Goal: Task Accomplishment & Management: Complete application form

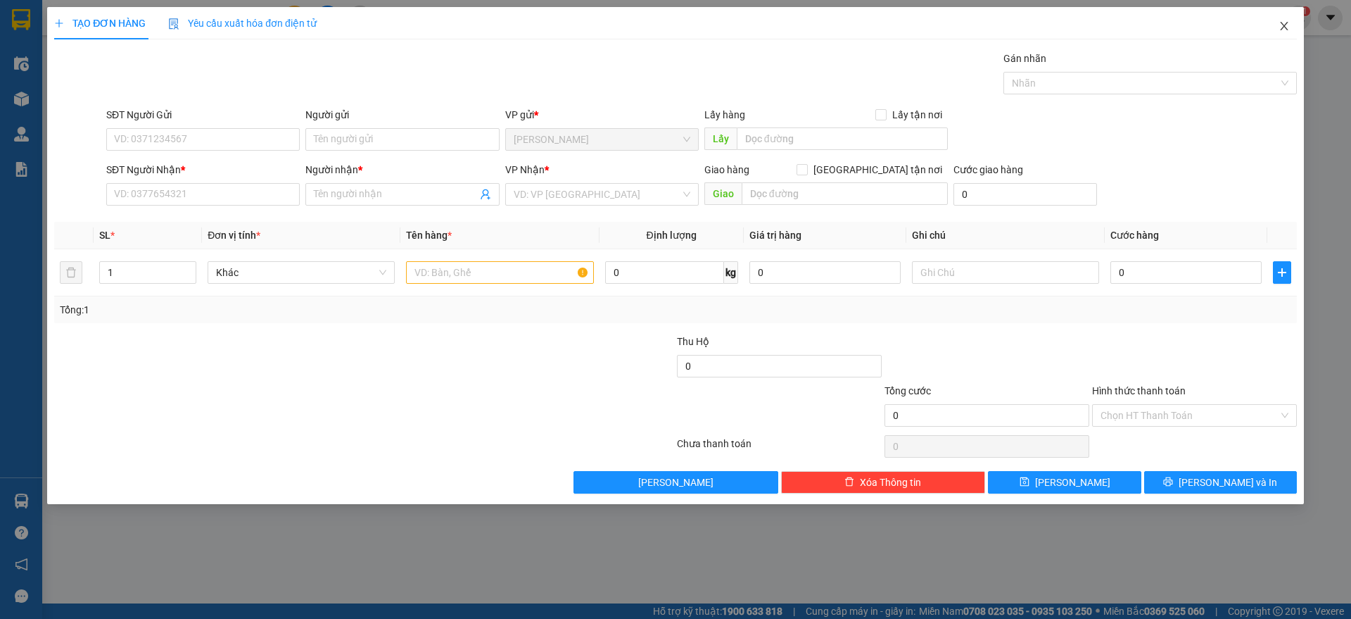
drag, startPoint x: 201, startPoint y: 20, endPoint x: 1283, endPoint y: 27, distance: 1081.7
click at [1283, 27] on icon "close" at bounding box center [1284, 25] width 11 height 11
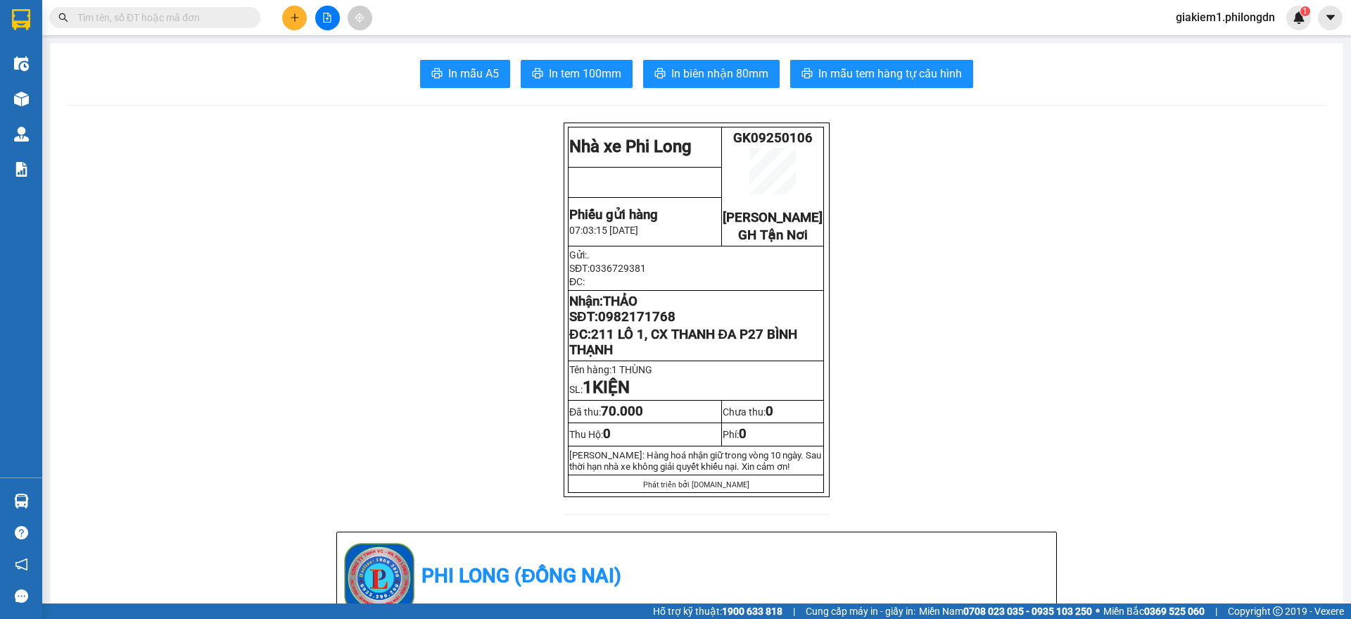
paste input "0382082449"
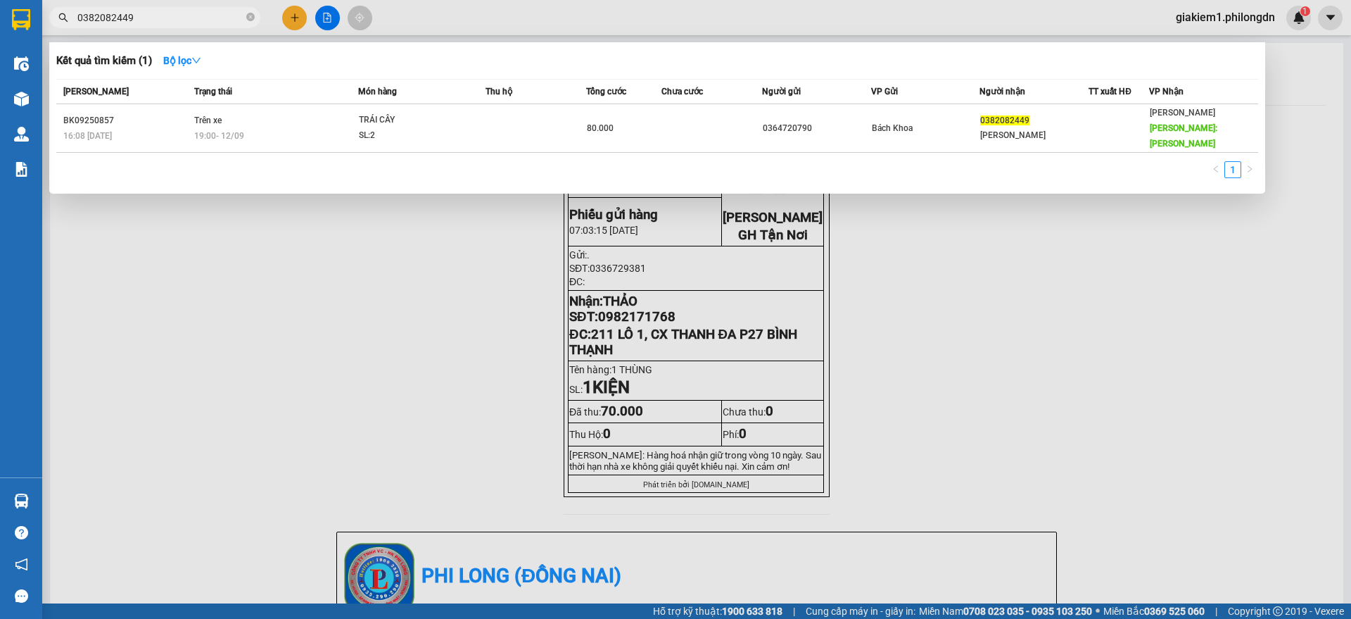
type input "0382082449"
click at [293, 15] on div at bounding box center [675, 309] width 1351 height 619
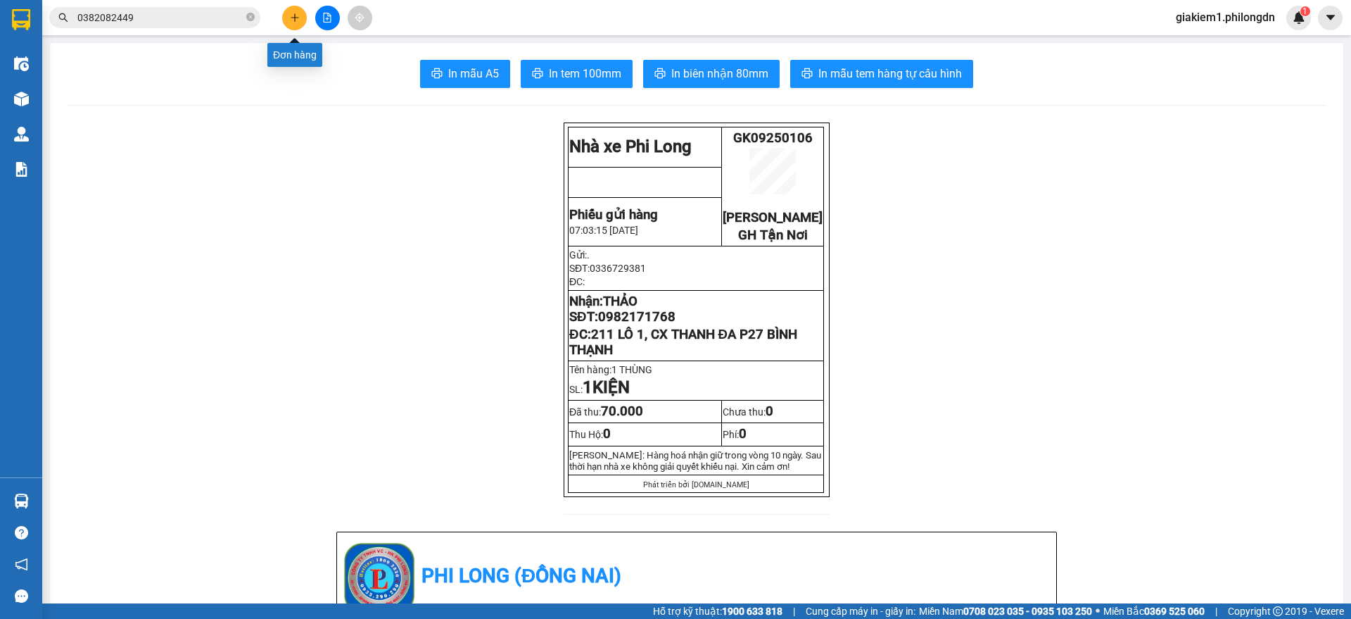
click at [293, 15] on icon "plus" at bounding box center [295, 18] width 10 height 10
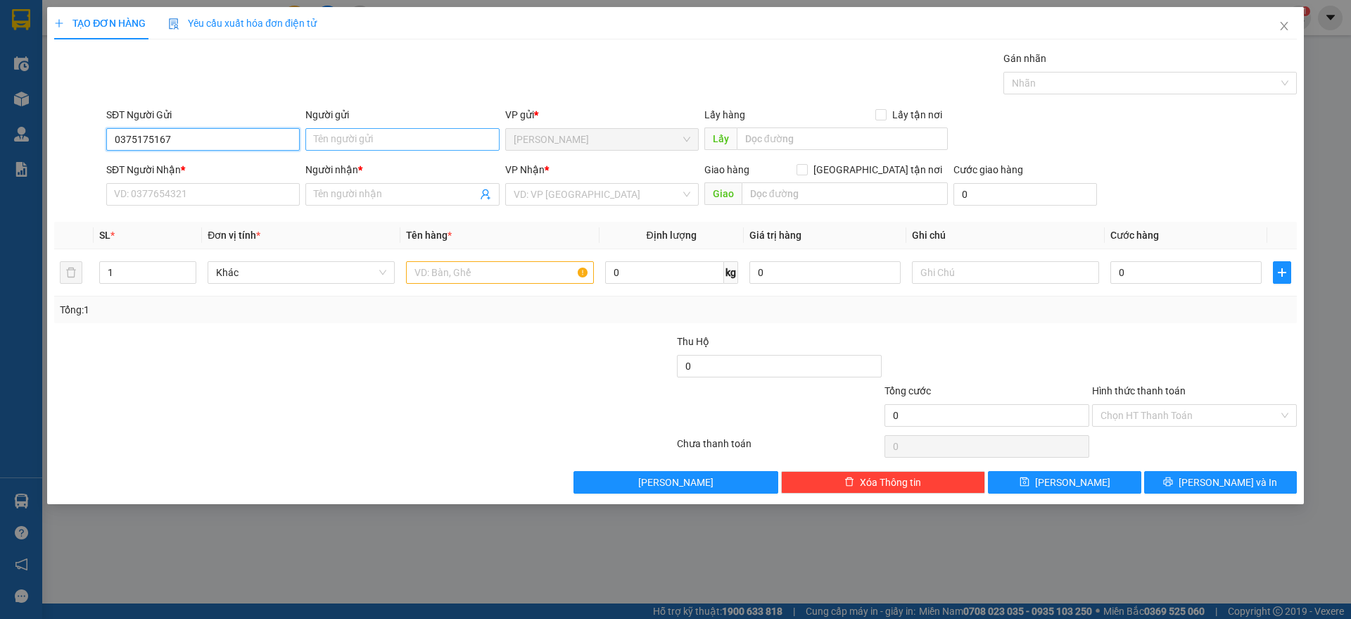
type input "0375175167"
click at [388, 135] on input "Người gửi" at bounding box center [402, 139] width 194 height 23
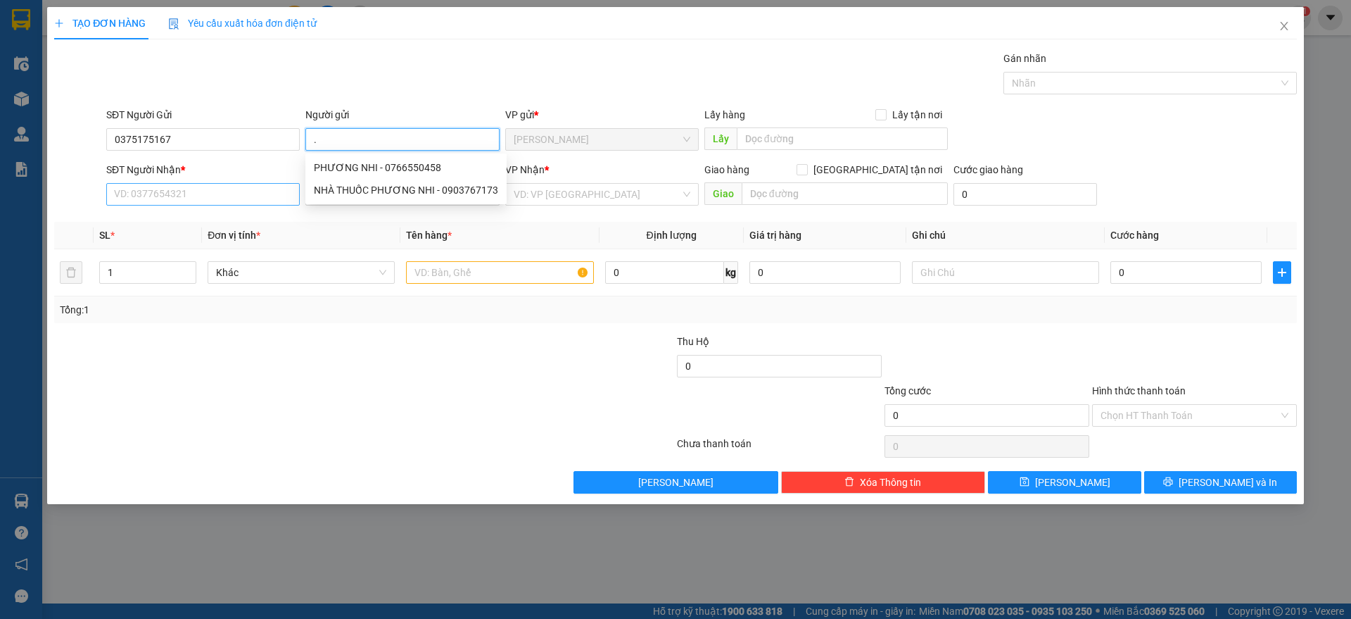
type input "."
click at [156, 197] on input "SĐT Người Nhận *" at bounding box center [203, 194] width 194 height 23
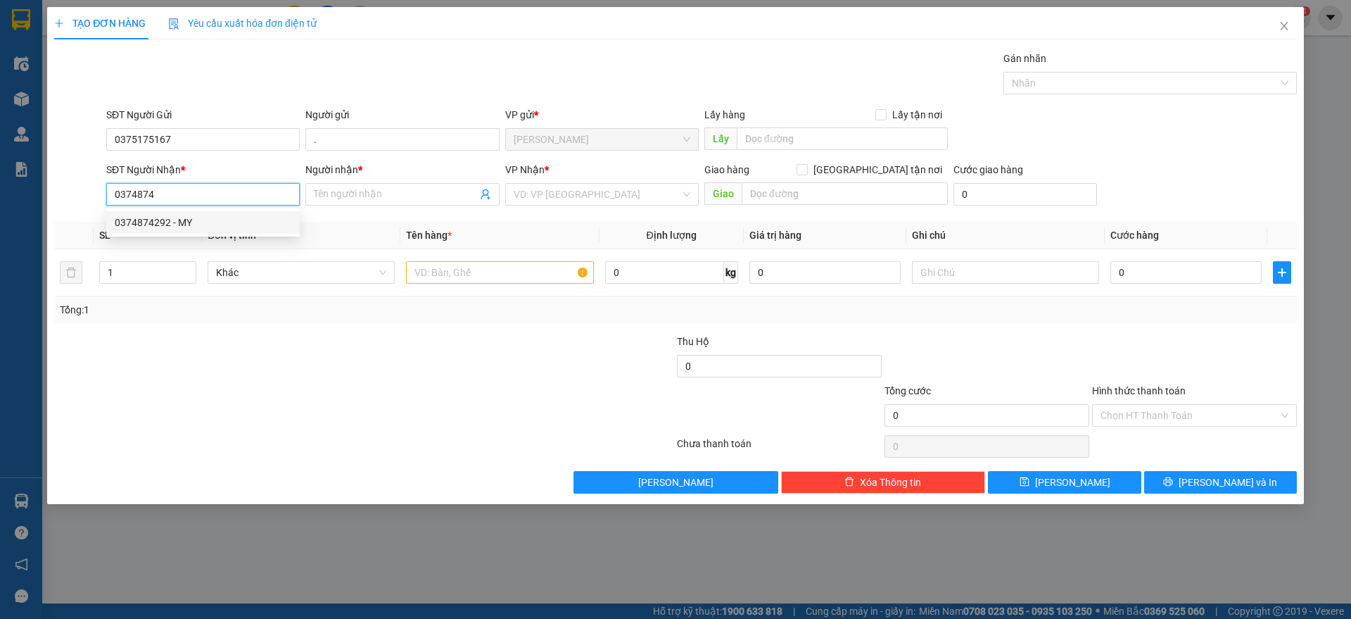
click at [202, 220] on div "0374874292 - MY" at bounding box center [203, 222] width 177 height 15
type input "0374874292"
type input "MY"
type input "HÀNG XANH"
type input "50.000"
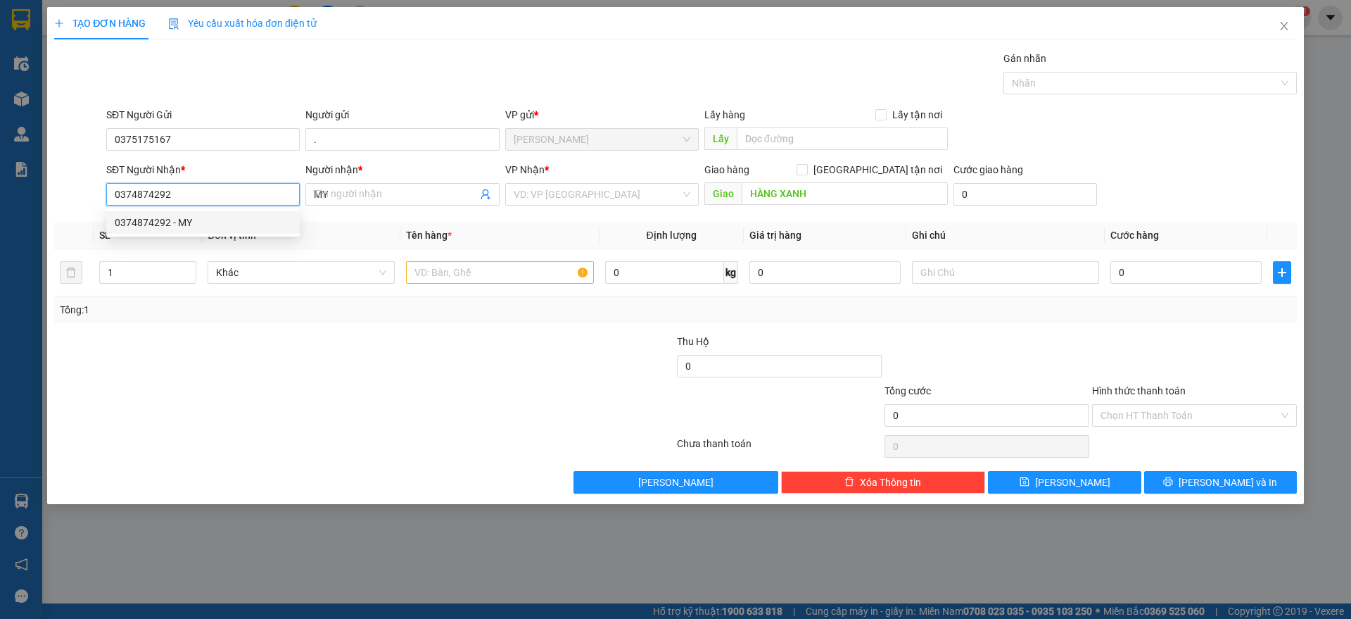
type input "50.000"
click at [163, 192] on input "0374874292" at bounding box center [203, 194] width 194 height 23
click at [256, 196] on input "0374874202" at bounding box center [203, 194] width 194 height 23
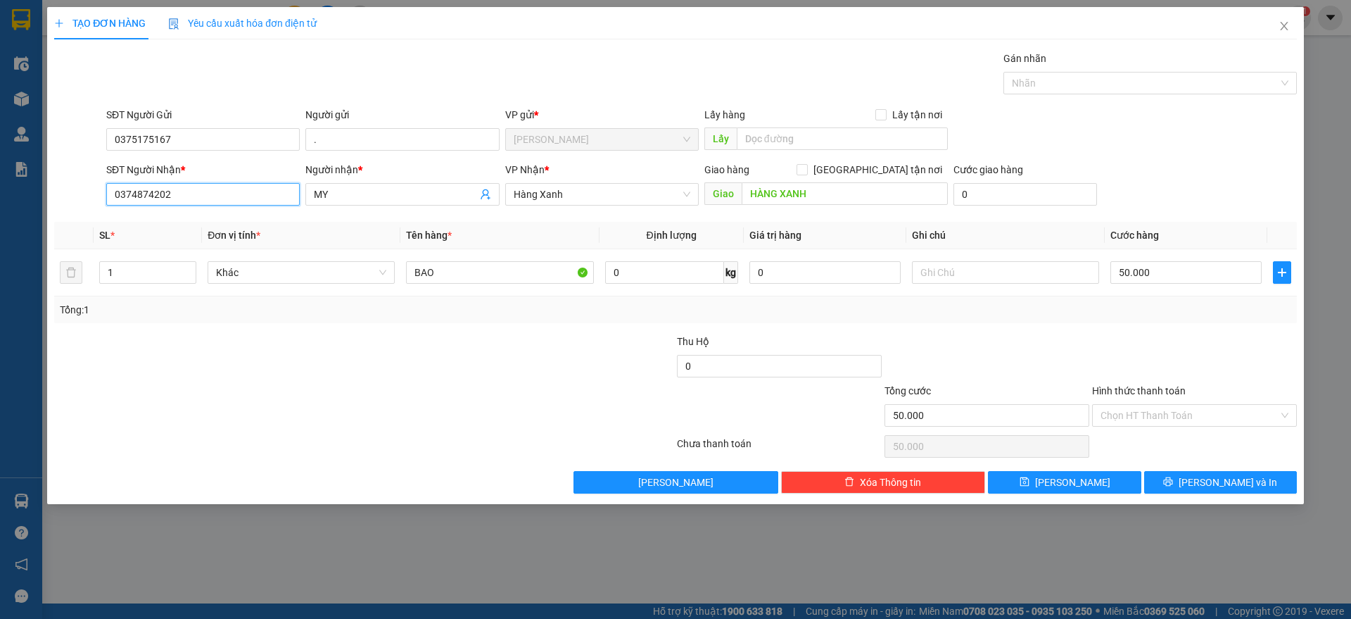
type input "0374874202"
click at [593, 197] on span "Hàng Xanh" at bounding box center [602, 194] width 177 height 21
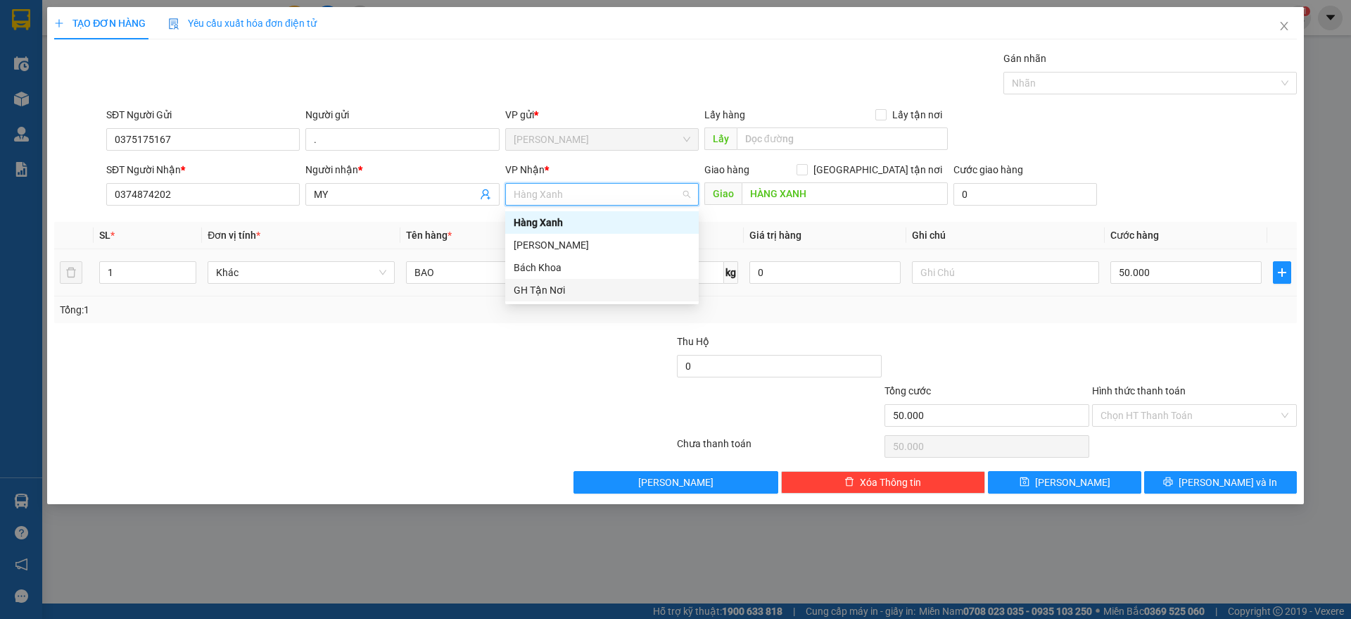
click at [556, 289] on div "GH Tận Nơi" at bounding box center [602, 289] width 177 height 15
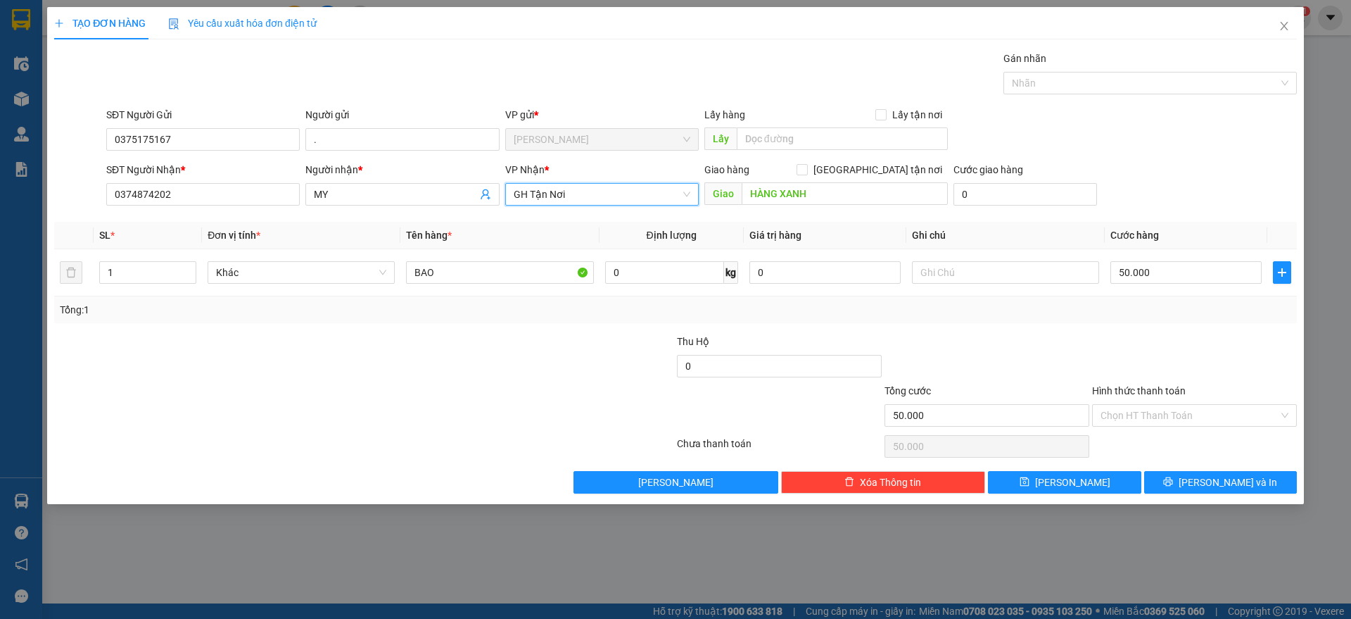
click at [878, 160] on form "SĐT Người Gửi 0375175167 Người gửi . VP gửi * Gia Kiệm Lấy hàng Lấy tận nơi Lấ…" at bounding box center [675, 159] width 1243 height 104
click at [806, 167] on input "[GEOGRAPHIC_DATA] tận nơi" at bounding box center [802, 169] width 10 height 10
checkbox input "true"
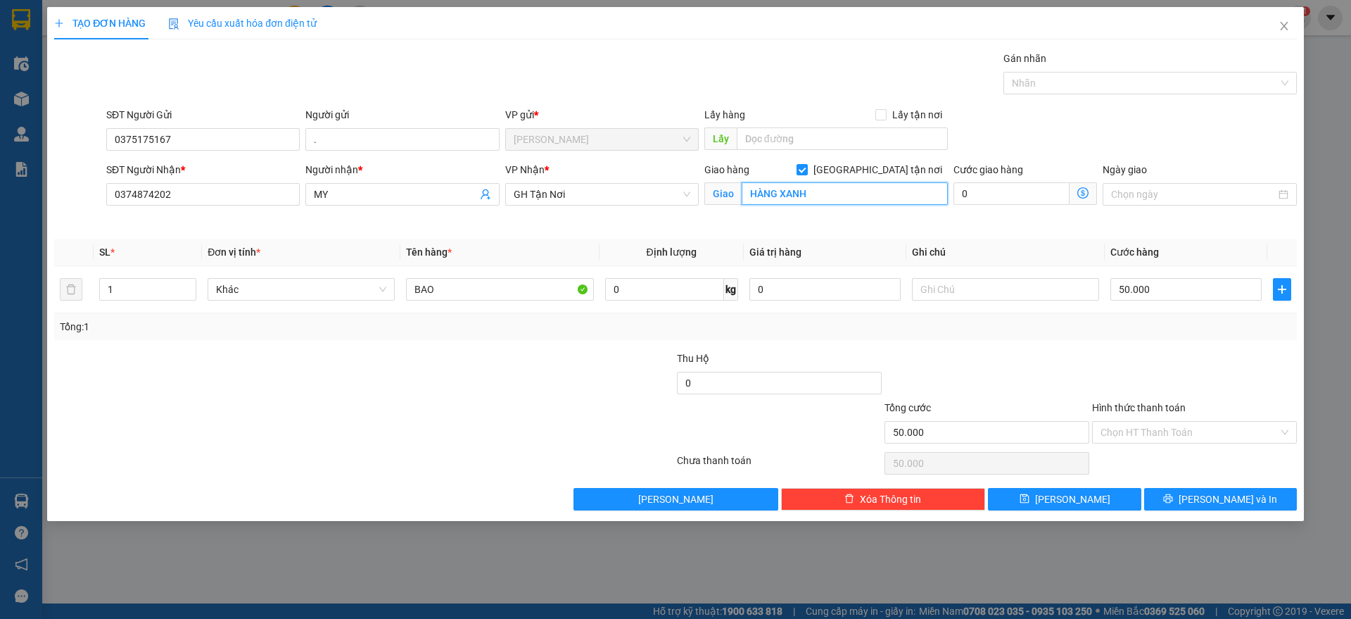
click at [852, 202] on input "HÀNG XANH" at bounding box center [845, 193] width 206 height 23
type input "66 ĐƯỜNG 59 P14 GÒ VẤP"
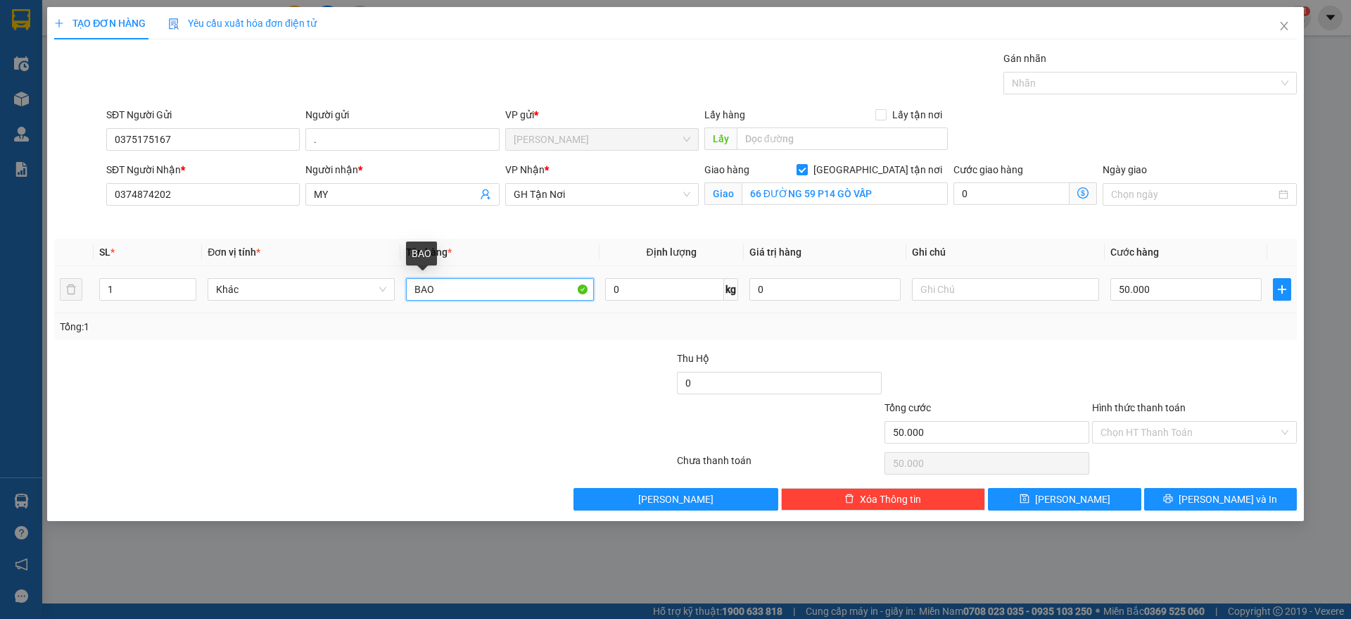
click at [417, 289] on input "BAO" at bounding box center [499, 289] width 187 height 23
type input "3 BAO"
click at [182, 285] on span "Increase Value" at bounding box center [187, 285] width 15 height 13
type input "3"
click at [189, 284] on icon "up" at bounding box center [188, 286] width 5 height 5
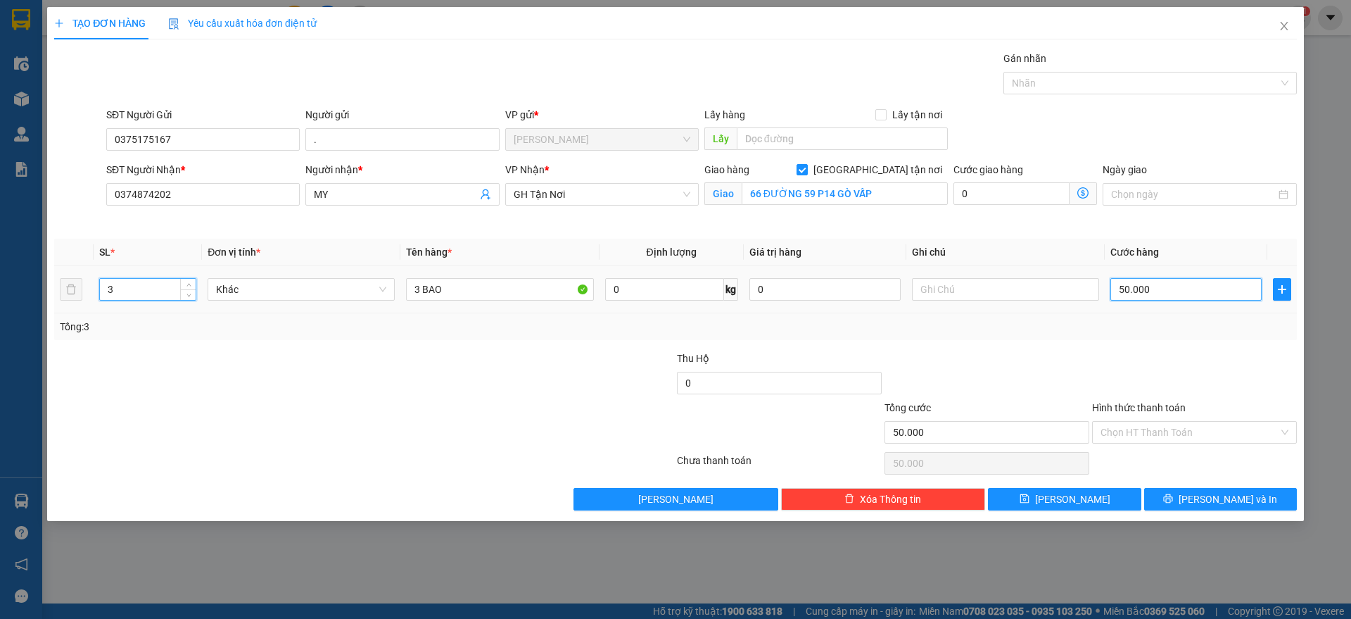
click at [1187, 285] on input "50.000" at bounding box center [1185, 289] width 151 height 23
type input "2"
type input "22"
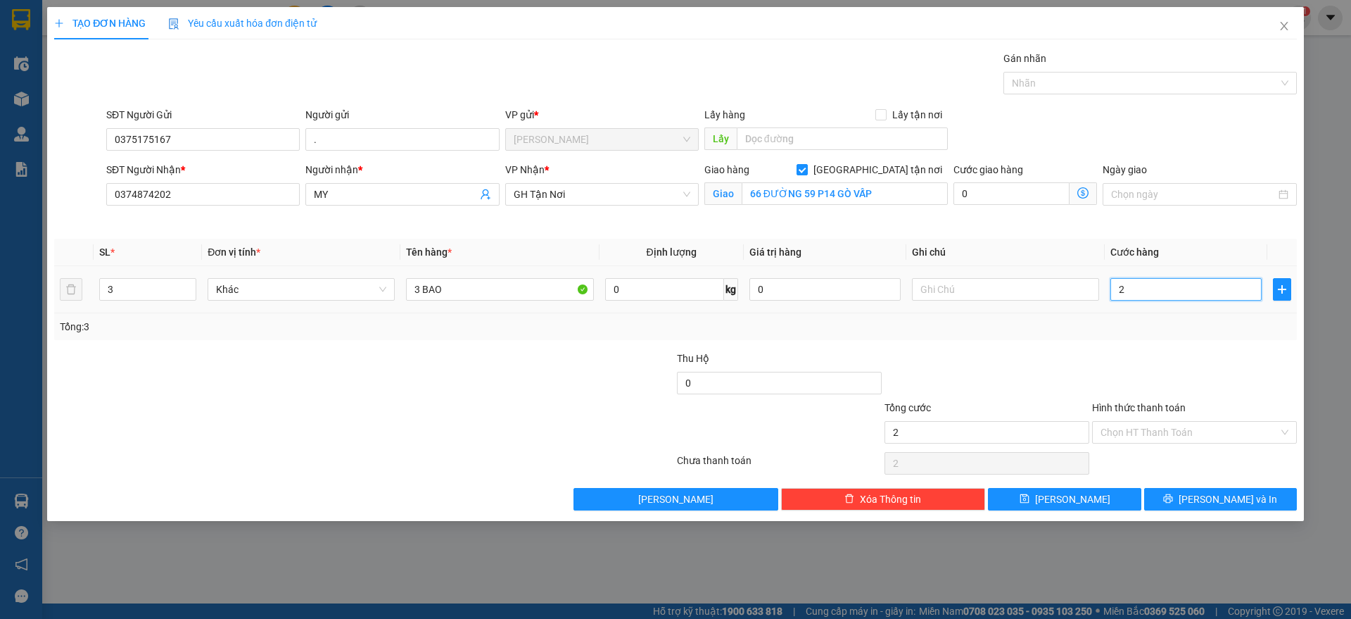
type input "22"
type input "220"
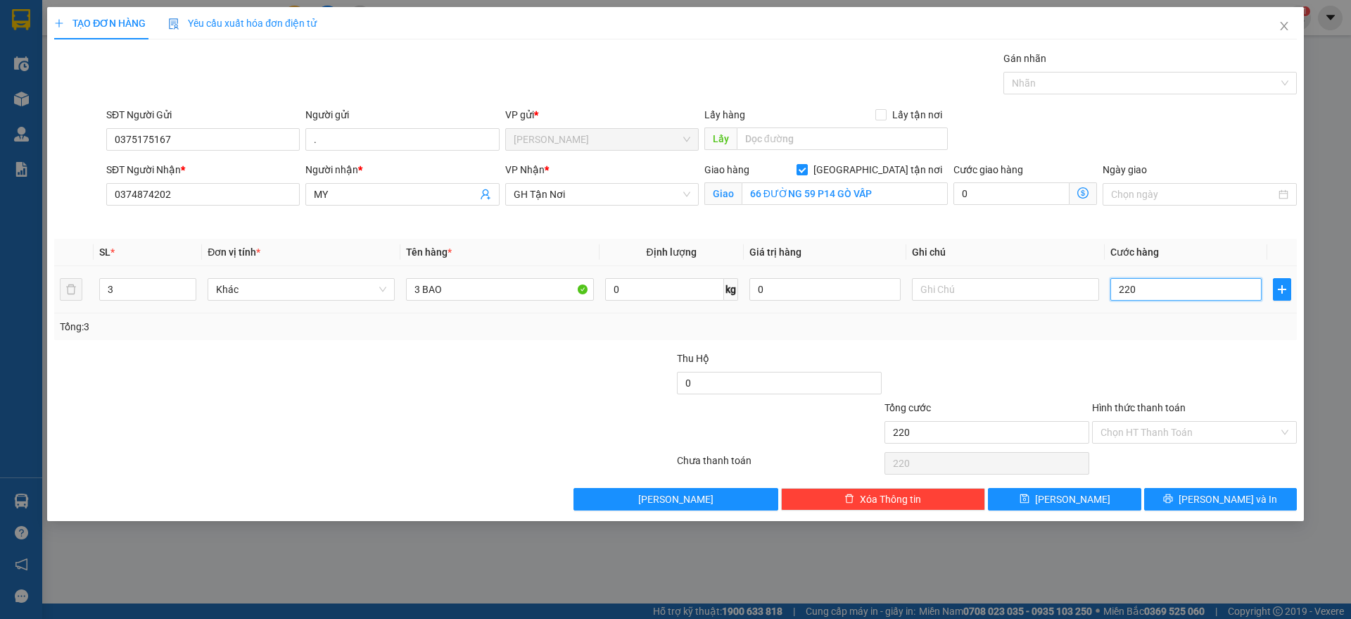
type input "2.200"
type input "22.000"
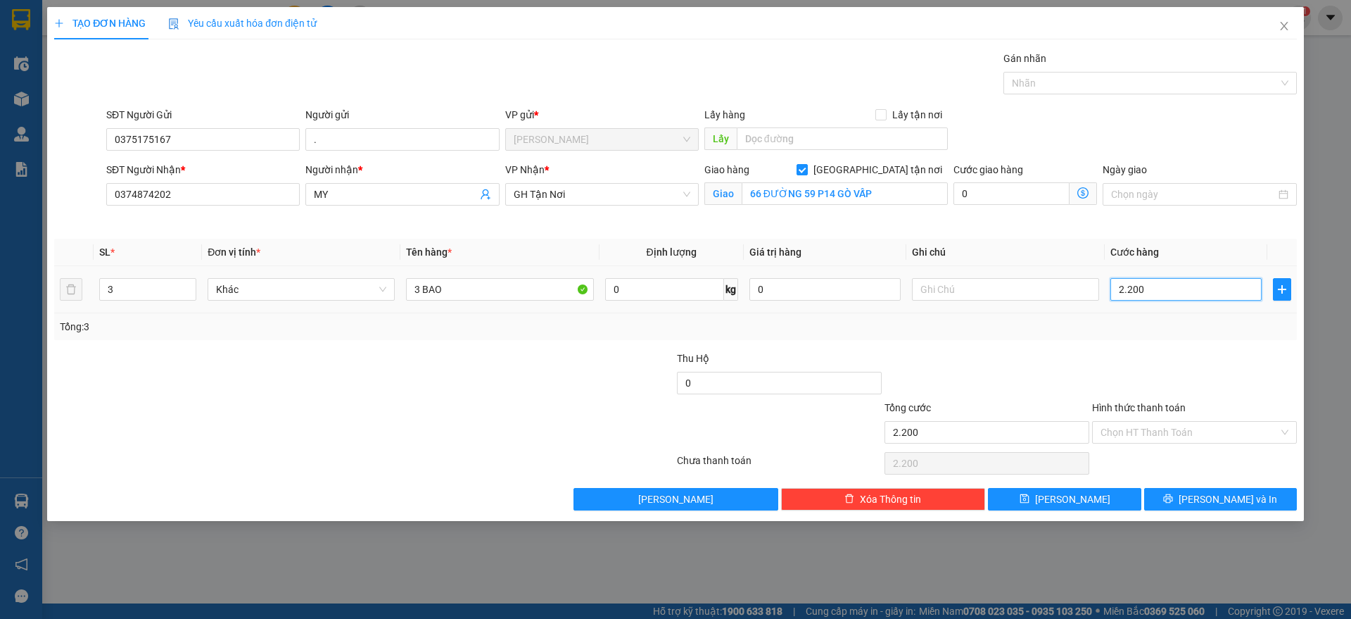
type input "22.000"
type input "220.000"
click at [1160, 437] on input "Hình thức thanh toán" at bounding box center [1190, 432] width 178 height 21
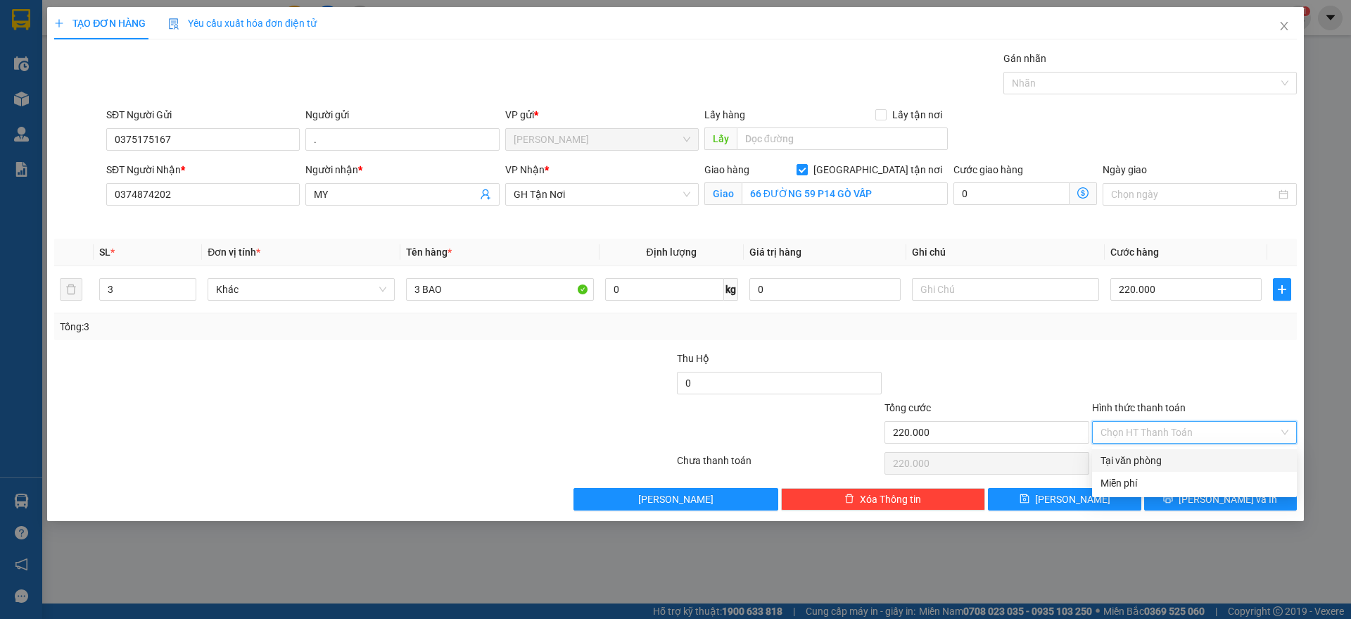
click at [1157, 467] on div "Tại văn phòng" at bounding box center [1195, 460] width 188 height 15
type input "0"
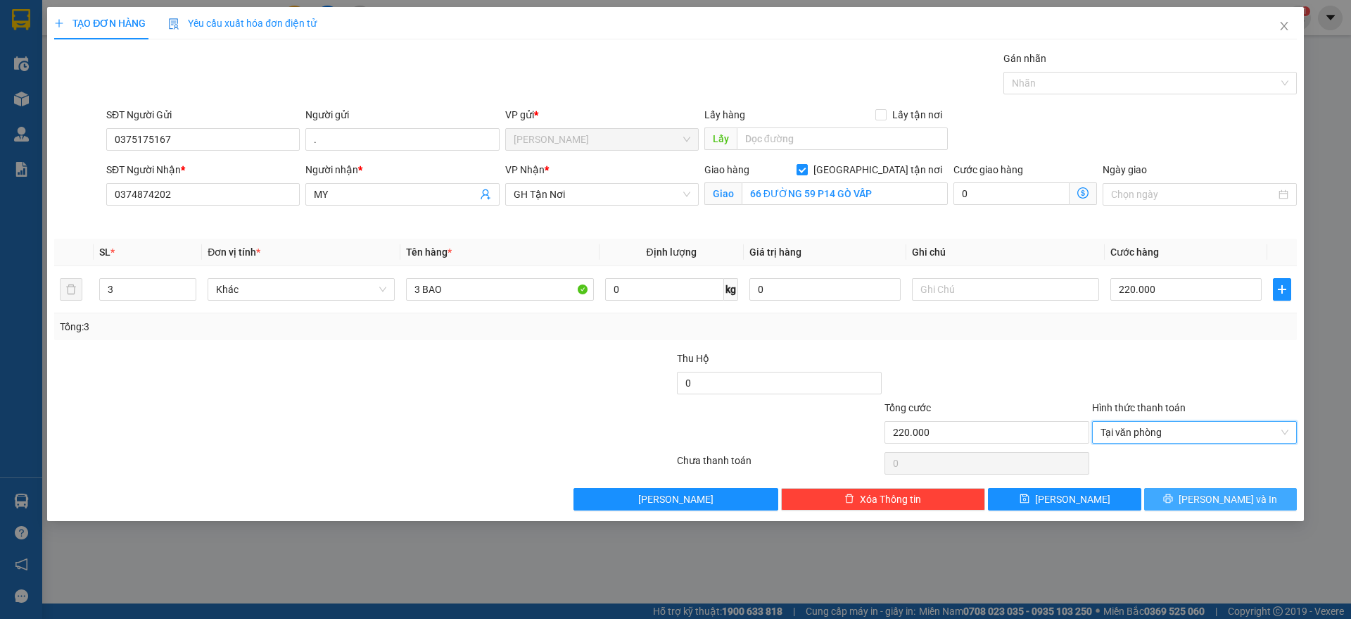
click at [1167, 502] on button "[PERSON_NAME] và In" at bounding box center [1220, 499] width 153 height 23
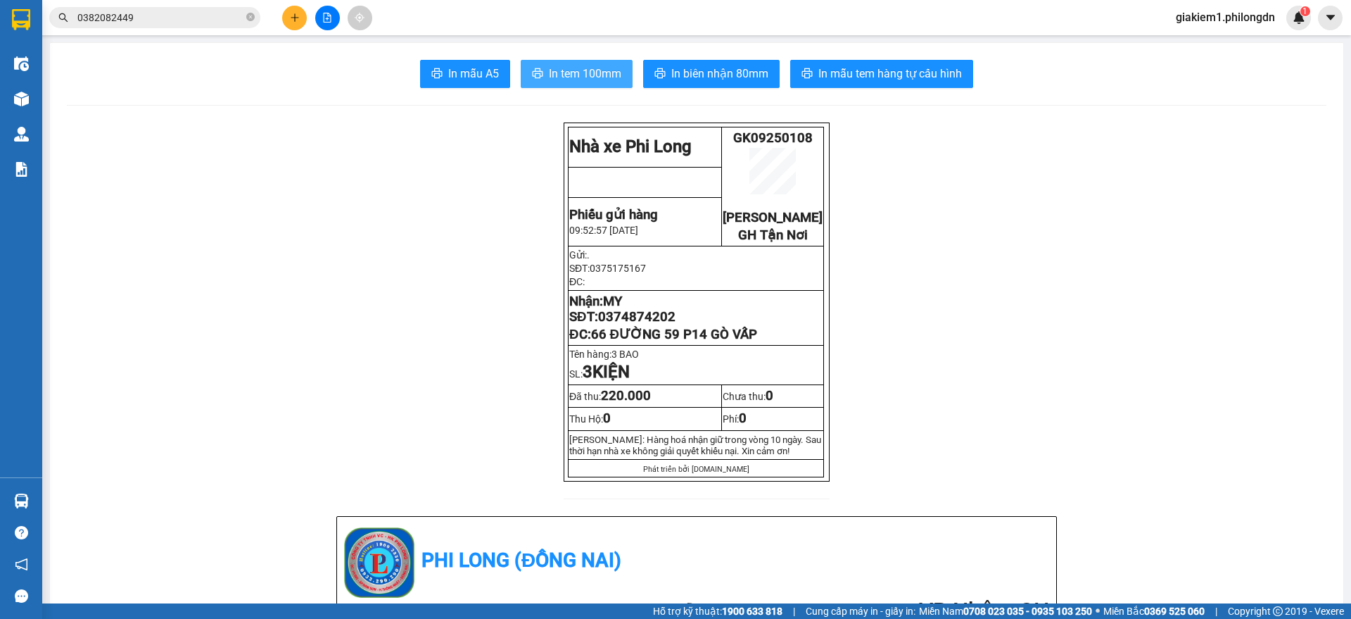
click at [549, 79] on span "In tem 100mm" at bounding box center [585, 74] width 72 height 18
drag, startPoint x: 765, startPoint y: 355, endPoint x: 588, endPoint y: 357, distance: 176.6
click at [588, 342] on p "ĐC: 66 ĐƯỜNG 59 P14 GÒ VẤP" at bounding box center [695, 334] width 253 height 15
copy span "66 ĐƯỜNG 59 P14 GÒ VẤP"
click at [621, 324] on span "0374874202" at bounding box center [636, 316] width 77 height 15
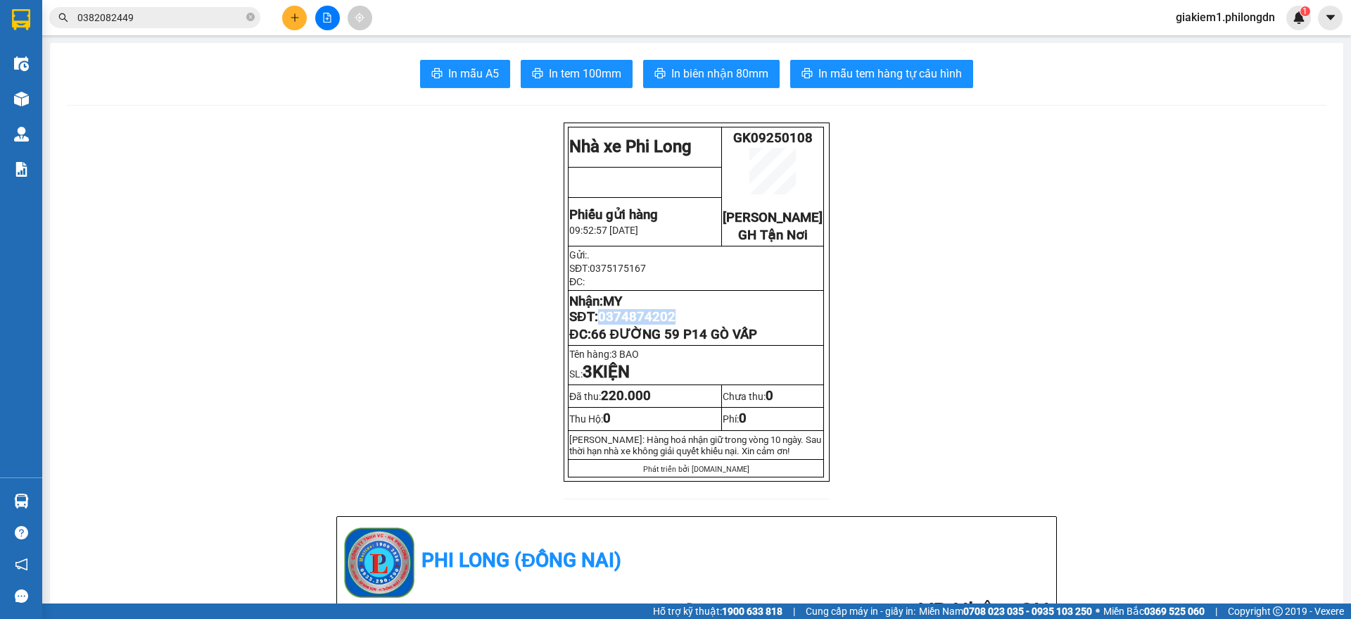
click at [621, 324] on span "0374874202" at bounding box center [636, 316] width 77 height 15
copy span "0374874202"
